Goal: Information Seeking & Learning: Learn about a topic

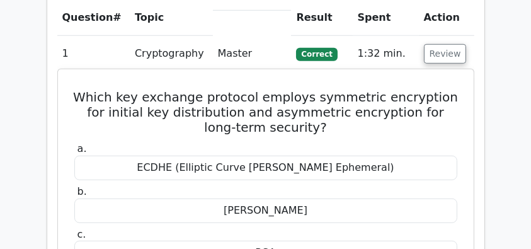
scroll to position [965, 0]
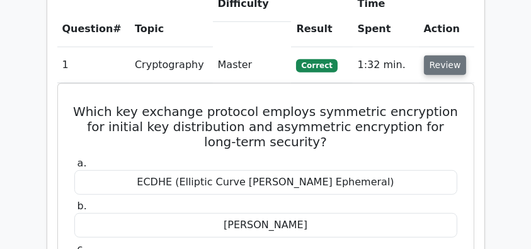
click at [432, 55] on button "Review" at bounding box center [445, 65] width 43 height 20
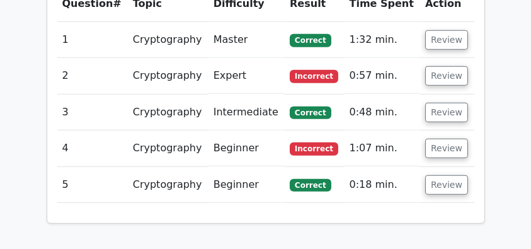
scroll to position [940, 0]
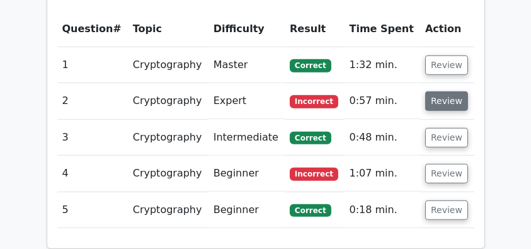
click at [433, 91] on button "Review" at bounding box center [446, 101] width 43 height 20
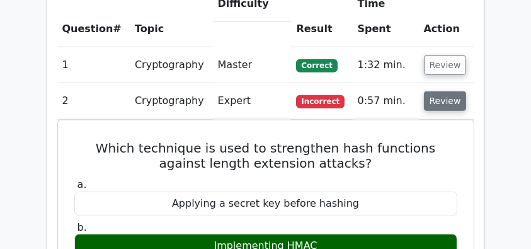
scroll to position [1048, 0]
click at [434, 91] on button "Review" at bounding box center [445, 101] width 43 height 20
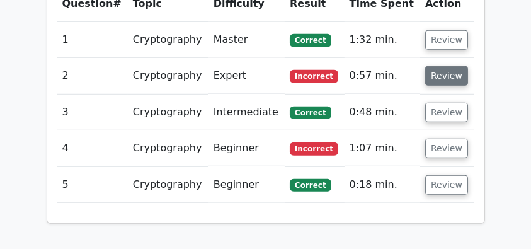
scroll to position [940, 0]
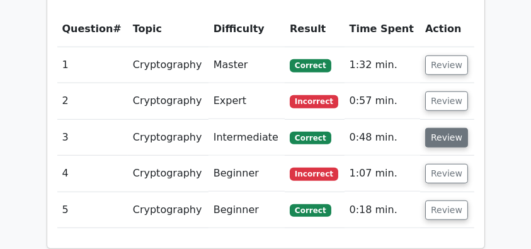
click at [448, 128] on button "Review" at bounding box center [446, 138] width 43 height 20
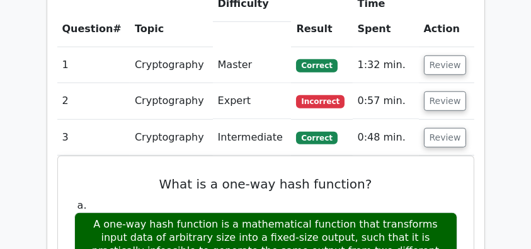
scroll to position [1007, 0]
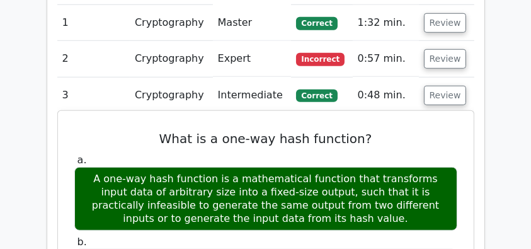
drag, startPoint x: 87, startPoint y: 147, endPoint x: 439, endPoint y: 184, distance: 353.1
click at [439, 184] on div "A one-way hash function is a mathematical function that transforms input data o…" at bounding box center [265, 199] width 383 height 64
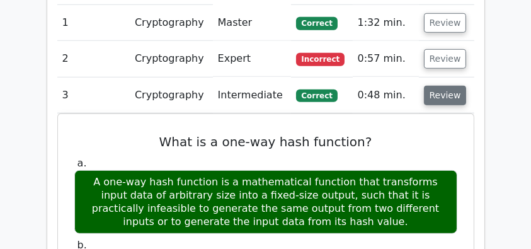
click at [454, 86] on button "Review" at bounding box center [445, 96] width 43 height 20
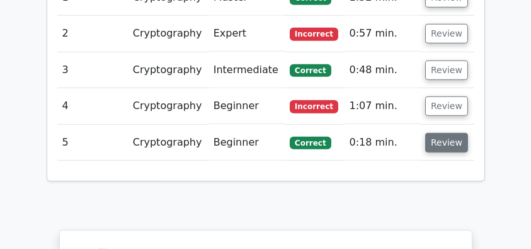
click at [451, 133] on button "Review" at bounding box center [446, 143] width 43 height 20
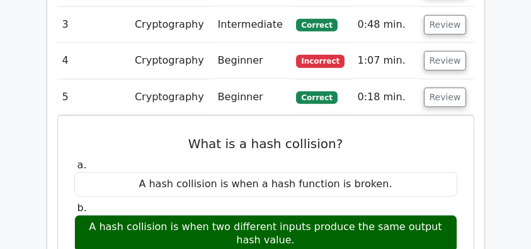
scroll to position [1032, 0]
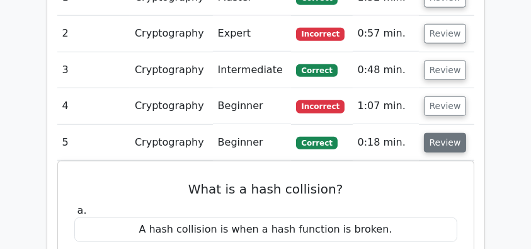
click at [447, 133] on button "Review" at bounding box center [445, 143] width 43 height 20
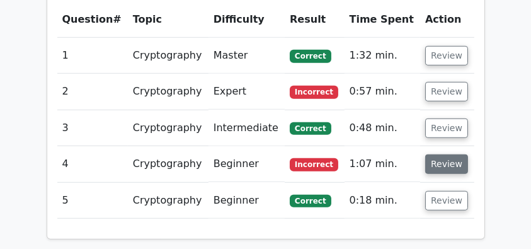
scroll to position [948, 0]
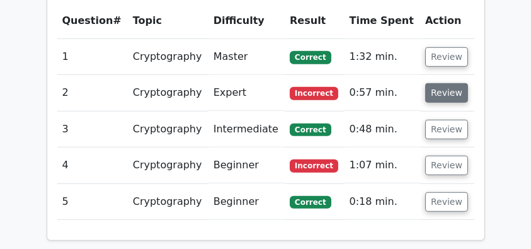
click at [451, 83] on button "Review" at bounding box center [446, 93] width 43 height 20
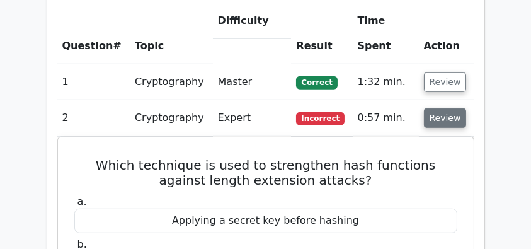
click at [441, 108] on button "Review" at bounding box center [445, 118] width 43 height 20
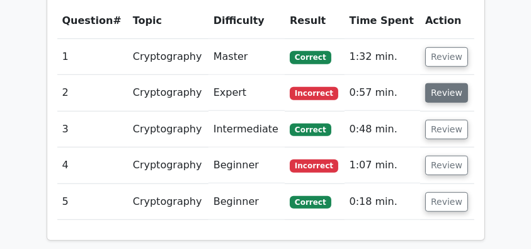
scroll to position [923, 0]
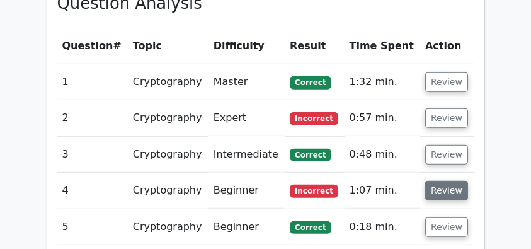
click at [439, 181] on button "Review" at bounding box center [446, 191] width 43 height 20
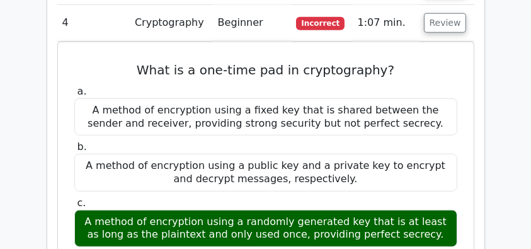
scroll to position [1133, 0]
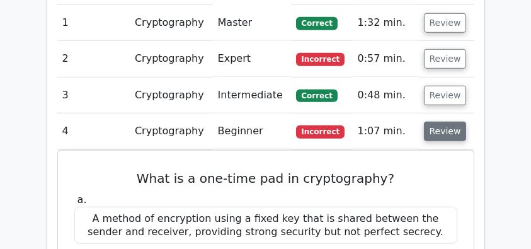
click at [447, 121] on button "Review" at bounding box center [445, 131] width 43 height 20
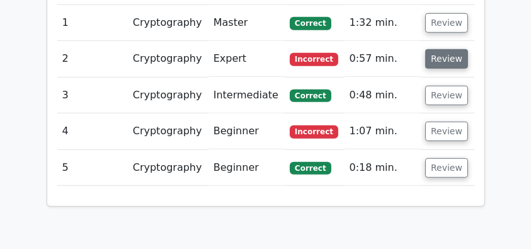
click at [436, 49] on button "Review" at bounding box center [446, 59] width 43 height 20
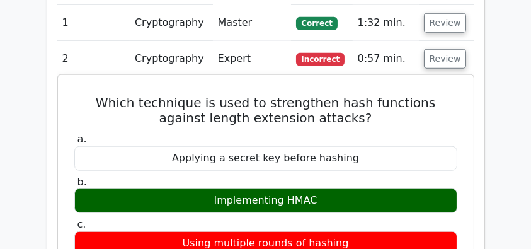
drag, startPoint x: 77, startPoint y: 67, endPoint x: 379, endPoint y: 220, distance: 339.1
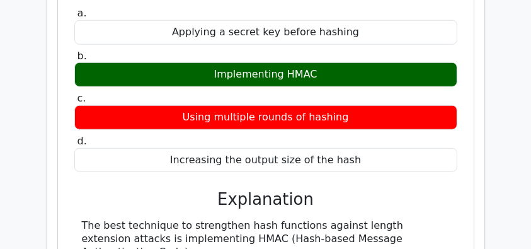
click at [368, 148] on div "Increasing the output size of the hash" at bounding box center [265, 160] width 383 height 25
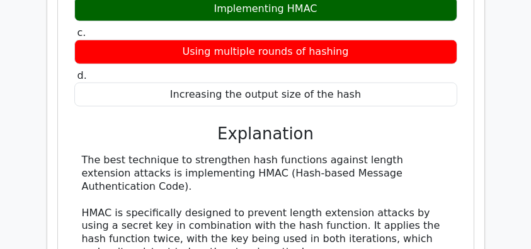
scroll to position [1216, 0]
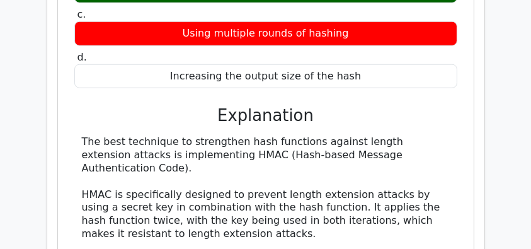
copy div "Which technique is used to strengthen hash functions against length extension a…"
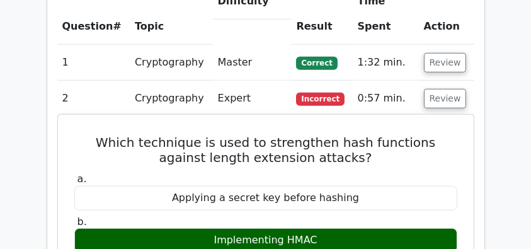
scroll to position [965, 0]
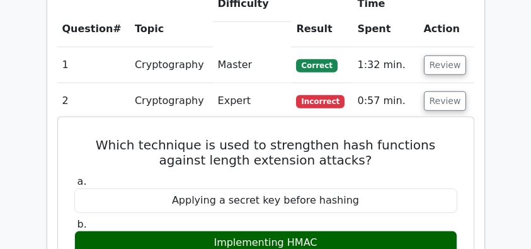
click at [281, 137] on h5 "Which technique is used to strengthen hash functions against length extension a…" at bounding box center [265, 152] width 385 height 30
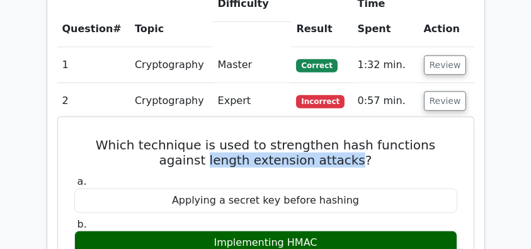
drag, startPoint x: 189, startPoint y: 128, endPoint x: 336, endPoint y: 128, distance: 147.3
click at [336, 137] on h5 "Which technique is used to strengthen hash functions against length extension a…" at bounding box center [265, 152] width 385 height 30
copy h5 "length extension attacks"
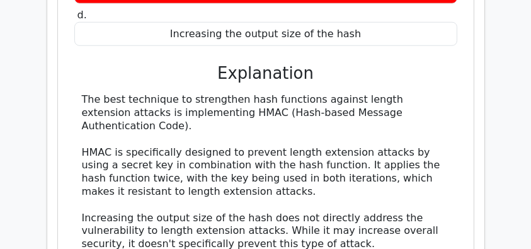
scroll to position [1300, 0]
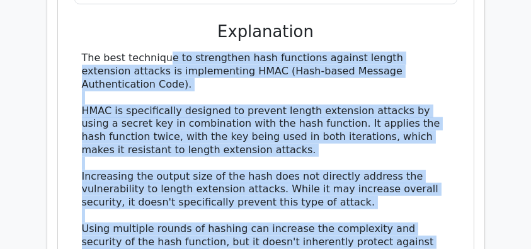
drag, startPoint x: 72, startPoint y: 22, endPoint x: 254, endPoint y: 213, distance: 263.5
click at [254, 213] on div "Which technique is used to strengthen hash functions against length extension a…" at bounding box center [265, 113] width 405 height 652
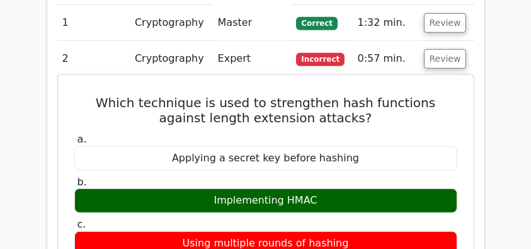
scroll to position [1048, 0]
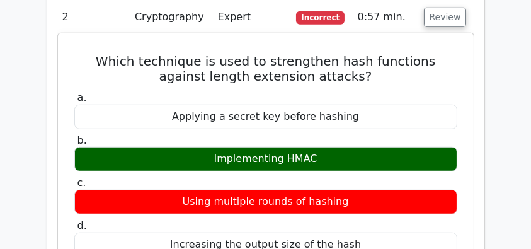
drag, startPoint x: 76, startPoint y: 28, endPoint x: 303, endPoint y: 81, distance: 233.1
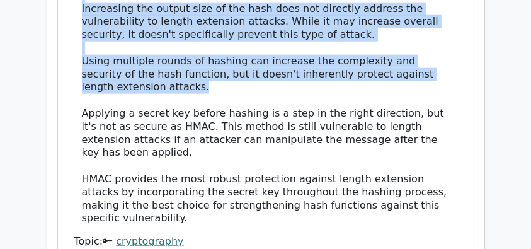
scroll to position [1468, 0]
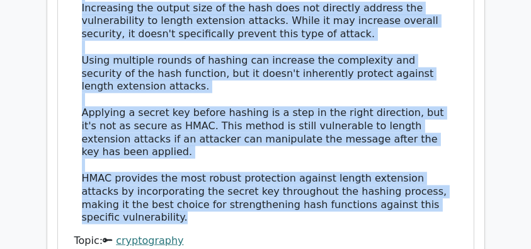
click at [149, 177] on div "The best technique to strengthen hash functions against length extension attack…" at bounding box center [266, 54] width 368 height 340
copy div "Which technique is used to strengthen hash functions against length extension a…"
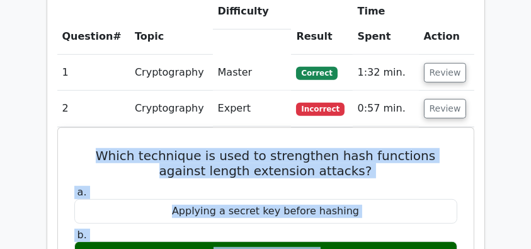
scroll to position [881, 0]
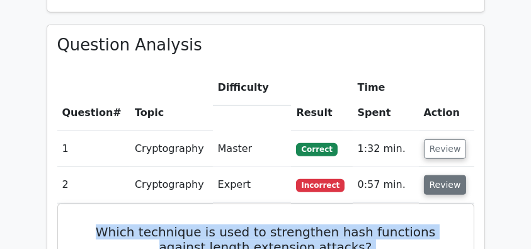
click at [447, 175] on button "Review" at bounding box center [445, 185] width 43 height 20
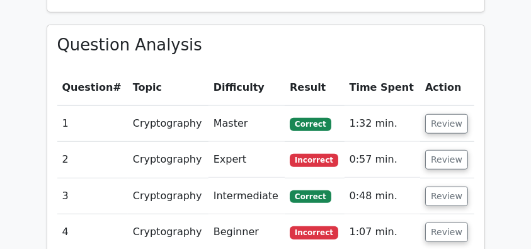
click at [442, 222] on button "Review" at bounding box center [446, 232] width 43 height 20
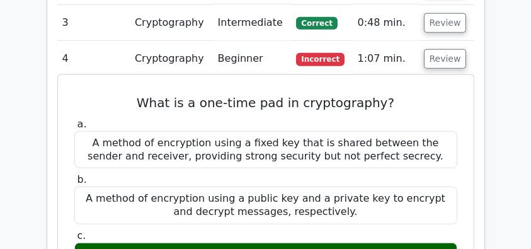
scroll to position [1091, 0]
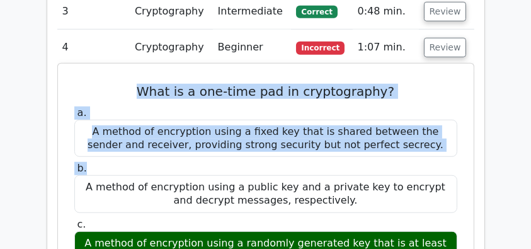
drag, startPoint x: 144, startPoint y: 57, endPoint x: 275, endPoint y: 142, distance: 156.4
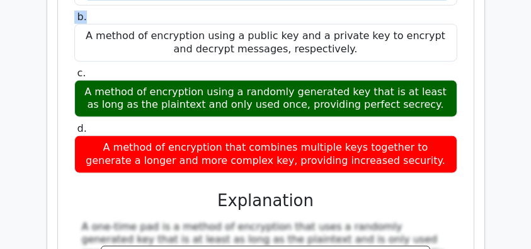
scroll to position [1259, 0]
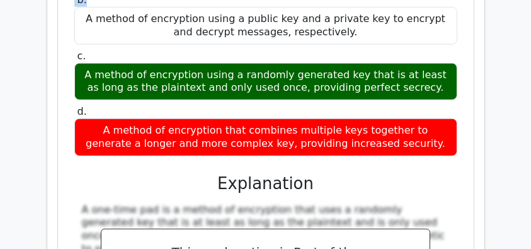
click at [420, 118] on div "A method of encryption that combines multiple keys together to generate a longe…" at bounding box center [265, 137] width 383 height 38
copy div "What is a one-time pad in cryptography? a. A method of encryption using a fixed…"
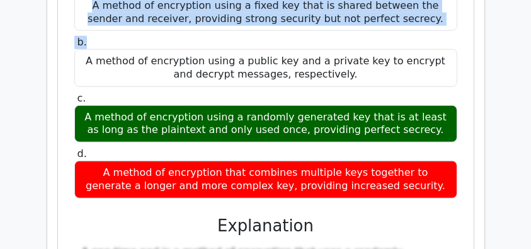
scroll to position [1133, 0]
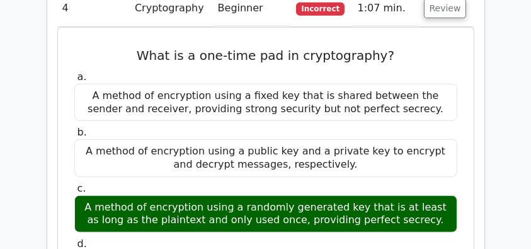
click at [38, 132] on main "Go Premium CISSP Preparation Package (2025) 4537 Superior-grade CISSP practice …" at bounding box center [265, 10] width 531 height 2215
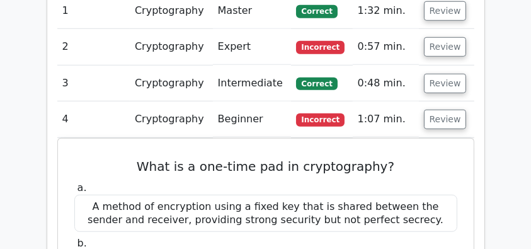
scroll to position [1007, 0]
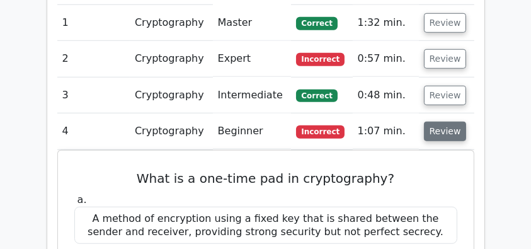
click at [452, 121] on button "Review" at bounding box center [445, 131] width 43 height 20
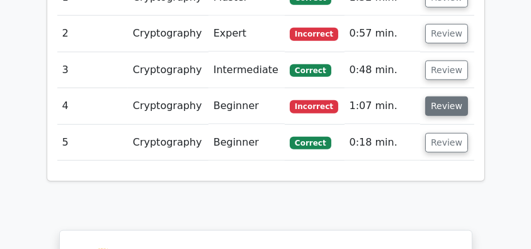
click at [448, 96] on button "Review" at bounding box center [446, 106] width 43 height 20
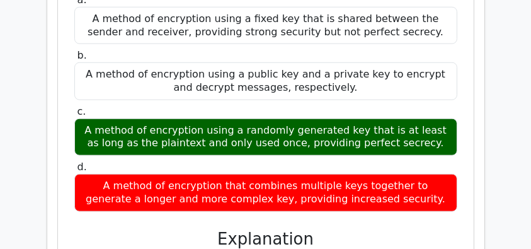
scroll to position [1074, 0]
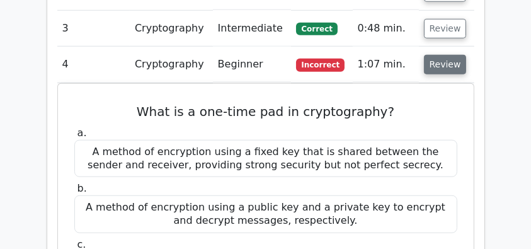
click at [447, 55] on button "Review" at bounding box center [445, 65] width 43 height 20
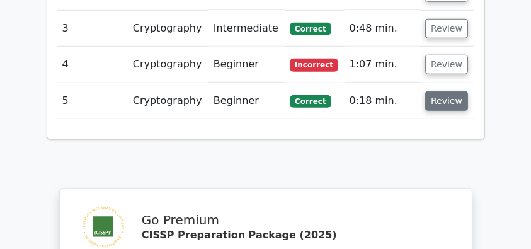
click at [457, 91] on button "Review" at bounding box center [446, 101] width 43 height 20
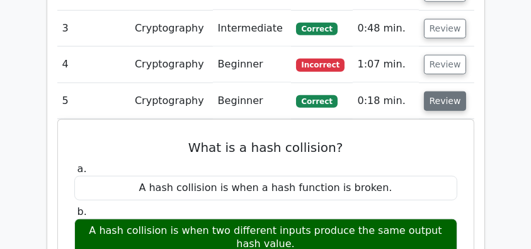
click at [453, 91] on button "Review" at bounding box center [445, 101] width 43 height 20
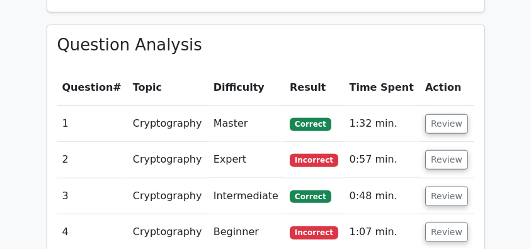
scroll to position [923, 0]
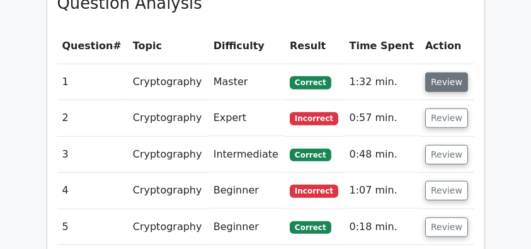
click at [446, 72] on button "Review" at bounding box center [446, 82] width 43 height 20
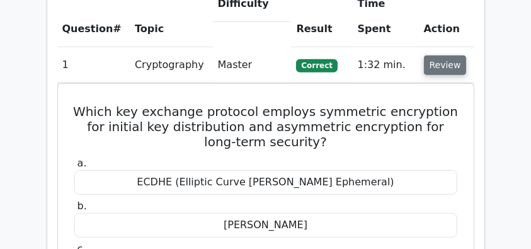
click at [442, 55] on button "Review" at bounding box center [445, 65] width 43 height 20
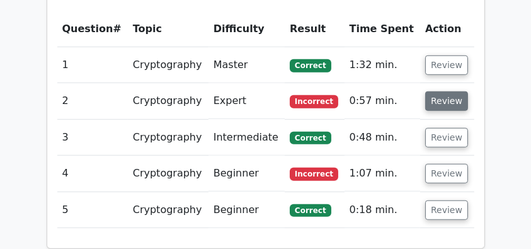
click at [453, 91] on button "Review" at bounding box center [446, 101] width 43 height 20
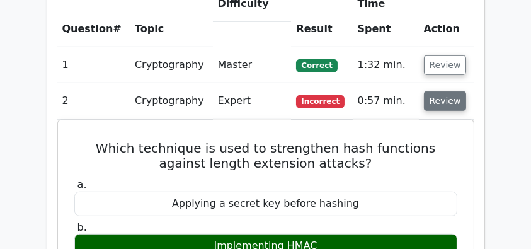
click at [452, 91] on button "Review" at bounding box center [445, 101] width 43 height 20
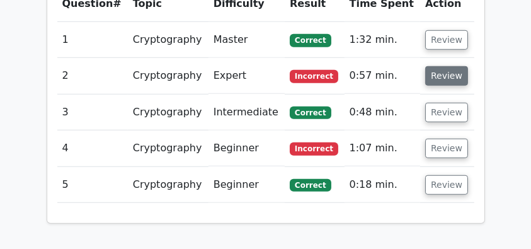
scroll to position [940, 0]
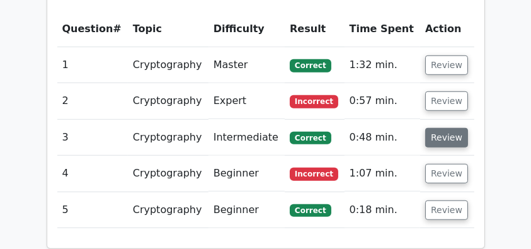
click at [448, 128] on button "Review" at bounding box center [446, 138] width 43 height 20
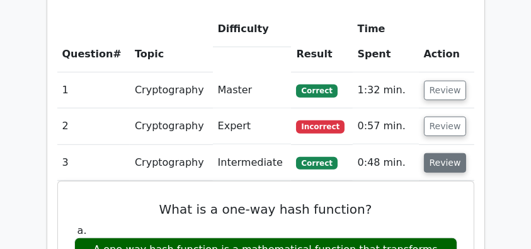
scroll to position [965, 0]
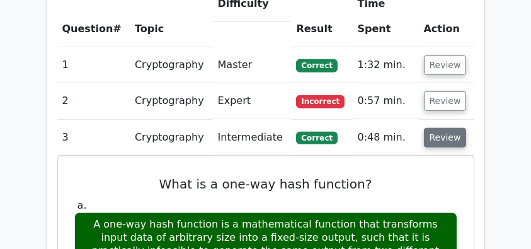
click at [448, 128] on button "Review" at bounding box center [445, 138] width 43 height 20
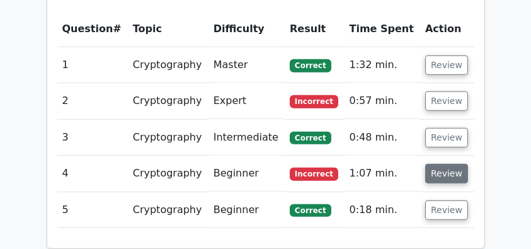
click at [442, 164] on button "Review" at bounding box center [446, 174] width 43 height 20
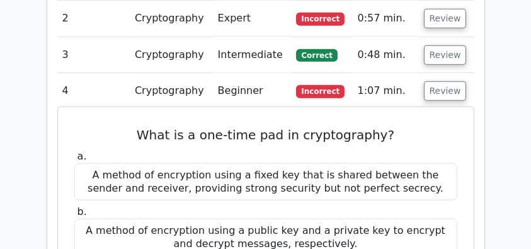
scroll to position [1048, 0]
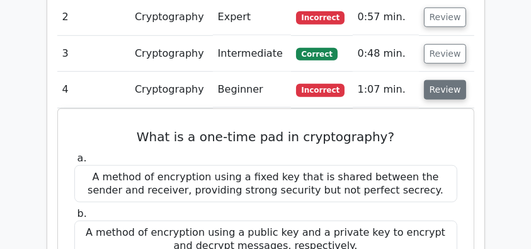
click at [441, 80] on button "Review" at bounding box center [445, 90] width 43 height 20
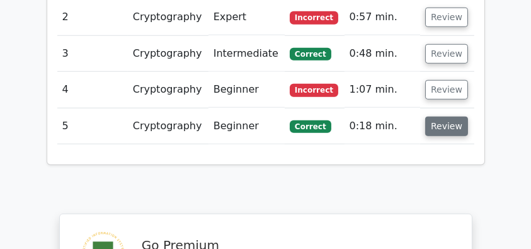
click at [441, 116] on button "Review" at bounding box center [446, 126] width 43 height 20
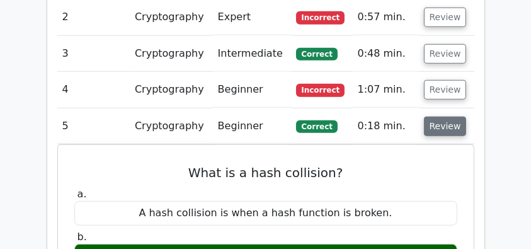
click at [441, 116] on button "Review" at bounding box center [445, 126] width 43 height 20
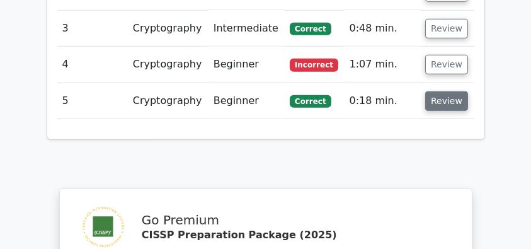
scroll to position [1023, 0]
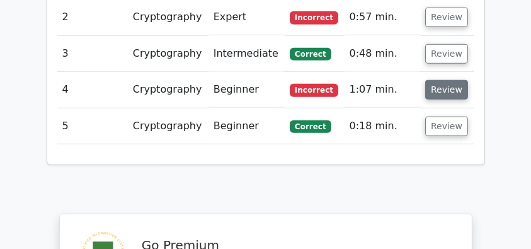
click at [441, 80] on button "Review" at bounding box center [446, 90] width 43 height 20
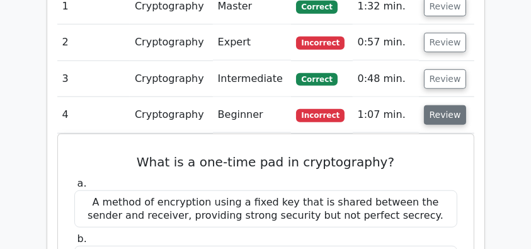
scroll to position [1048, 0]
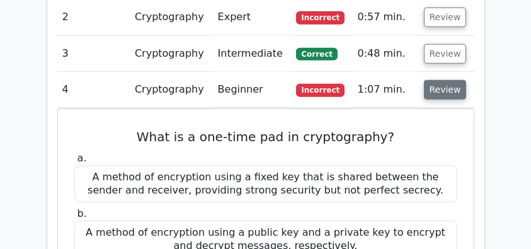
click at [441, 80] on button "Review" at bounding box center [445, 90] width 43 height 20
